Goal: Task Accomplishment & Management: Manage account settings

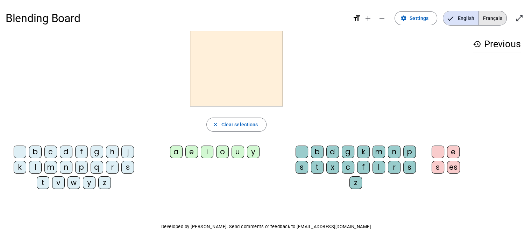
click at [491, 16] on span "Français" at bounding box center [493, 18] width 28 height 14
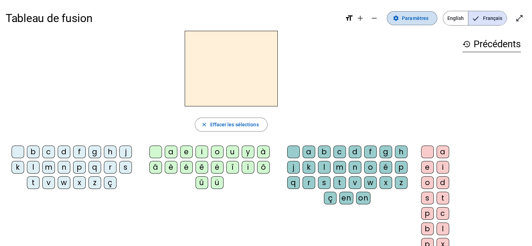
click at [410, 16] on span "Paramètres" at bounding box center [415, 18] width 27 height 8
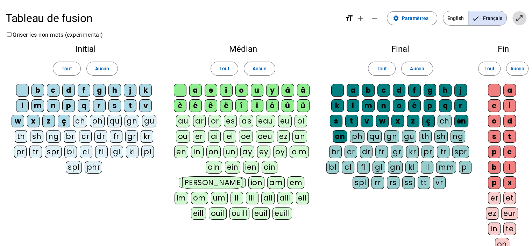
click at [520, 19] on mat-icon "open_in_full" at bounding box center [520, 18] width 8 height 8
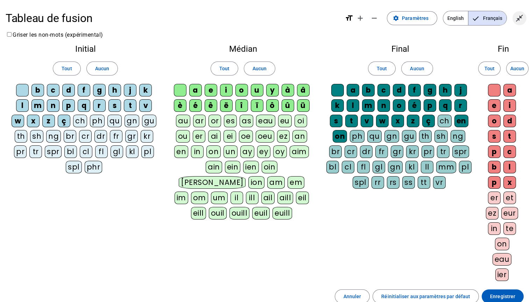
click at [518, 21] on mat-icon "close_fullscreen" at bounding box center [520, 18] width 8 height 8
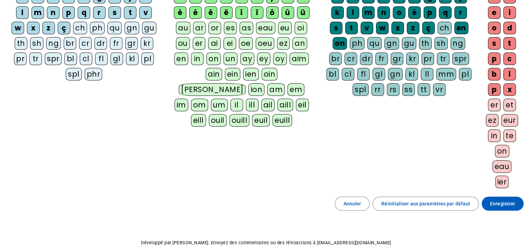
scroll to position [98, 0]
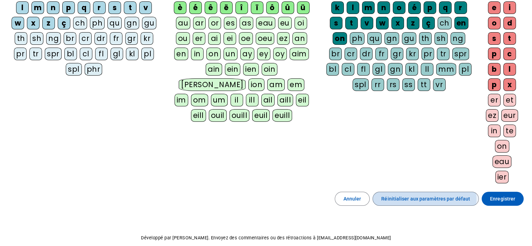
click at [405, 198] on span "Réinitialiser aux paramètres par défaut" at bounding box center [425, 199] width 89 height 8
click at [416, 195] on span "Réinitialiser aux paramètres par défaut" at bounding box center [425, 199] width 89 height 8
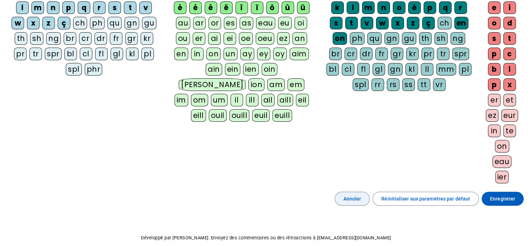
click at [361, 195] on span "Annuler" at bounding box center [353, 199] width 18 height 8
